Goal: Obtain resource: Obtain resource

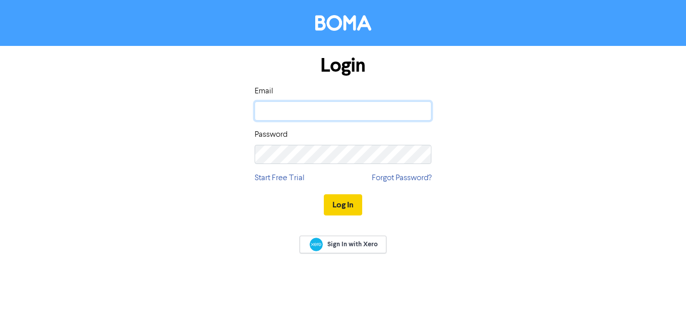
type input "[DOMAIN_NAME][EMAIL_ADDRESS][DOMAIN_NAME]"
click at [342, 204] on button "Log In" at bounding box center [343, 204] width 38 height 21
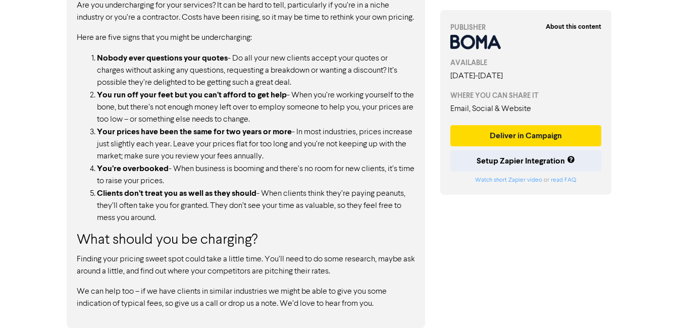
scroll to position [518, 0]
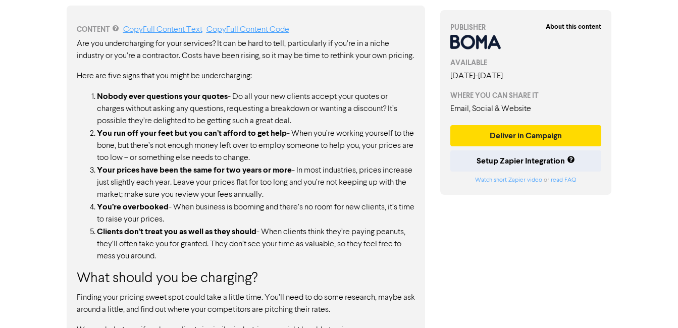
click at [365, 263] on li "Clients don’t treat you as well as they should - When clients think they’re pay…" at bounding box center [256, 244] width 318 height 37
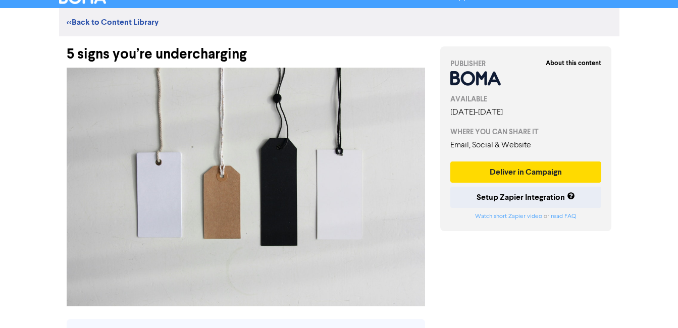
scroll to position [0, 0]
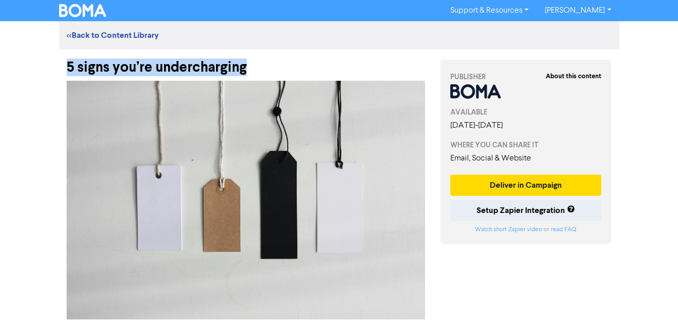
drag, startPoint x: 256, startPoint y: 69, endPoint x: 64, endPoint y: 69, distance: 192.3
click at [64, 69] on div "5 signs you’re undercharging" at bounding box center [246, 62] width 374 height 26
copy div "5 signs you’re undercharging"
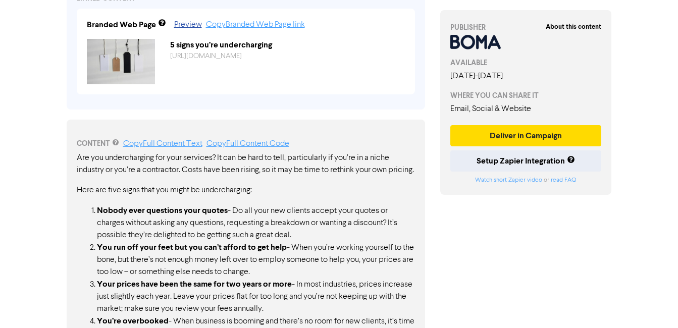
scroll to position [505, 0]
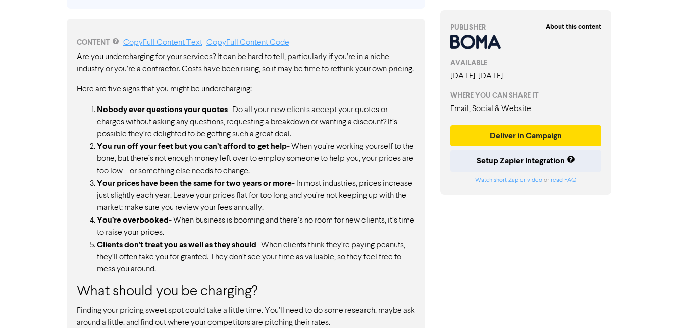
click at [201, 188] on strong "Your prices have been the same for two years or more" at bounding box center [194, 183] width 195 height 10
drag, startPoint x: 477, startPoint y: 230, endPoint x: 498, endPoint y: 230, distance: 21.2
click at [246, 177] on li "You run off your feet but you can’t afford to get help - When you’re working yo…" at bounding box center [256, 158] width 318 height 37
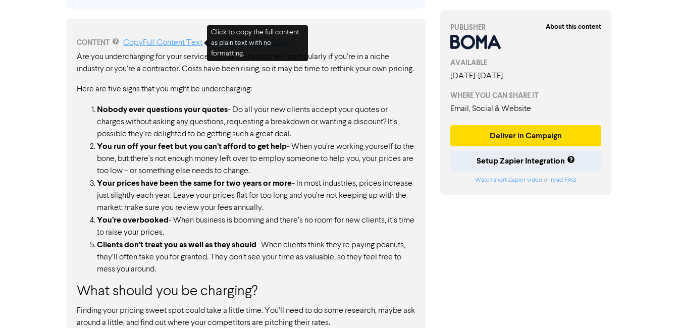
click at [166, 39] on link "Copy Full Content Text" at bounding box center [162, 43] width 79 height 8
